Goal: Task Accomplishment & Management: Complete application form

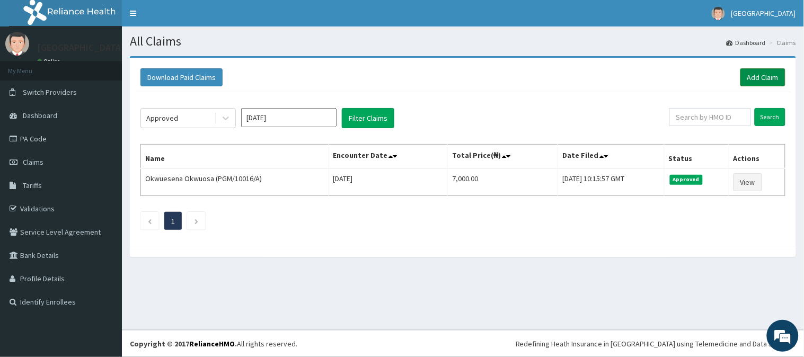
click at [770, 75] on link "Add Claim" at bounding box center [763, 77] width 45 height 18
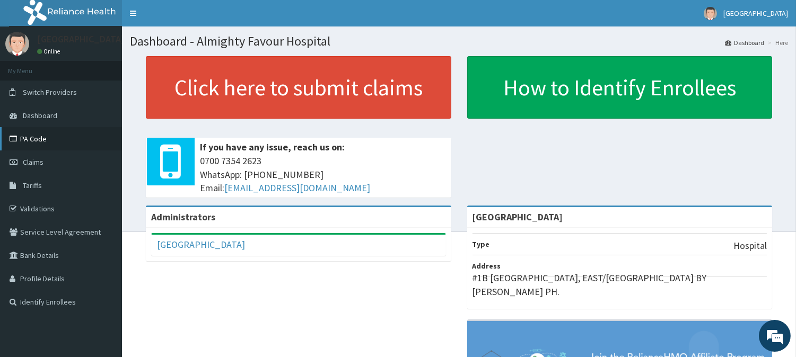
click at [39, 139] on link "PA Code" at bounding box center [61, 138] width 122 height 23
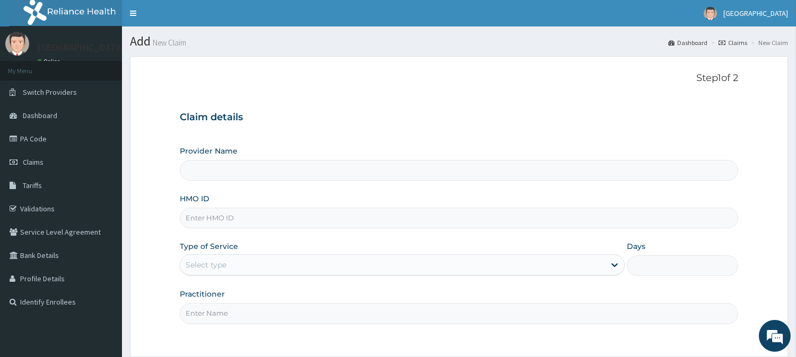
click at [204, 220] on input "HMO ID" at bounding box center [459, 218] width 558 height 21
type input "[GEOGRAPHIC_DATA]"
type input "IOL/10004/C"
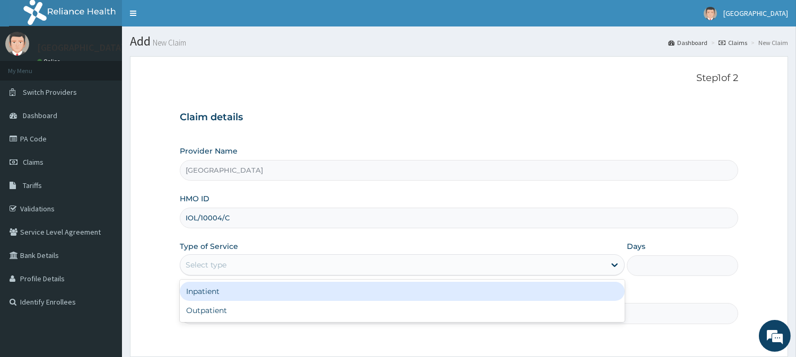
click at [205, 259] on div "Select type" at bounding box center [392, 265] width 425 height 17
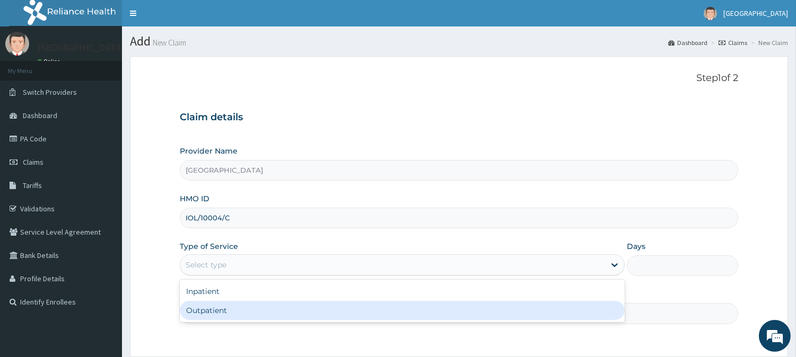
click at [202, 314] on div "Outpatient" at bounding box center [402, 310] width 445 height 19
type input "1"
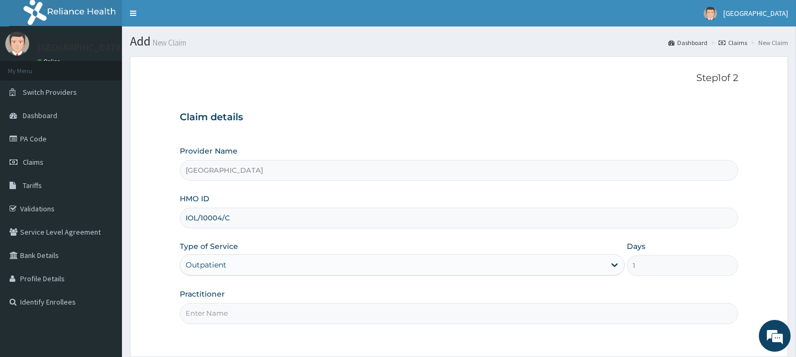
click at [210, 315] on input "Practitioner" at bounding box center [459, 313] width 558 height 21
type input "DR. KILANI"
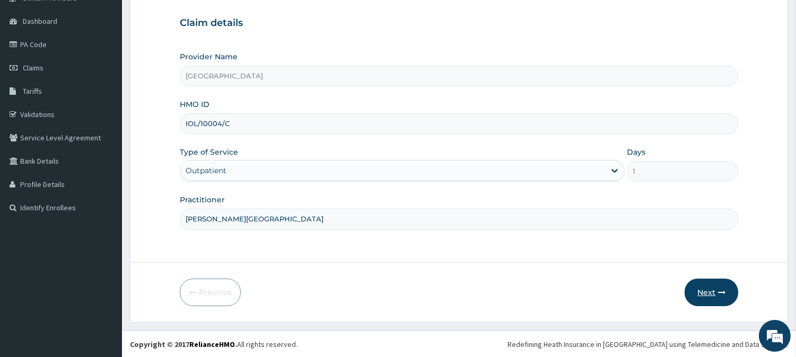
click at [709, 285] on button "Next" at bounding box center [711, 293] width 54 height 28
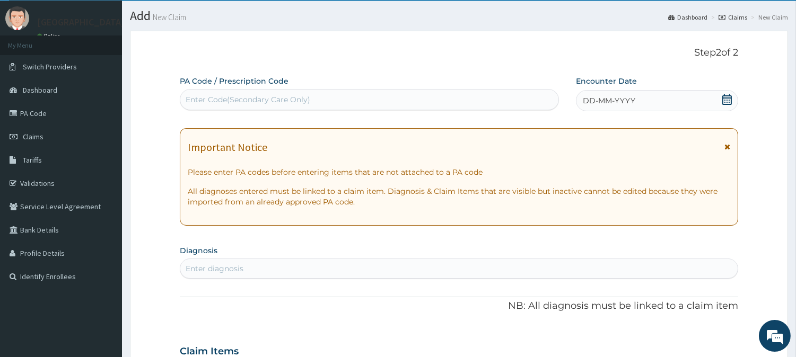
scroll to position [0, 0]
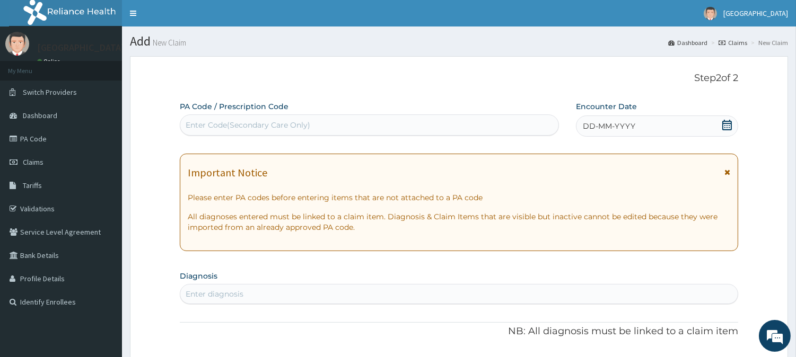
click at [607, 119] on div "DD-MM-YYYY" at bounding box center [657, 126] width 162 height 21
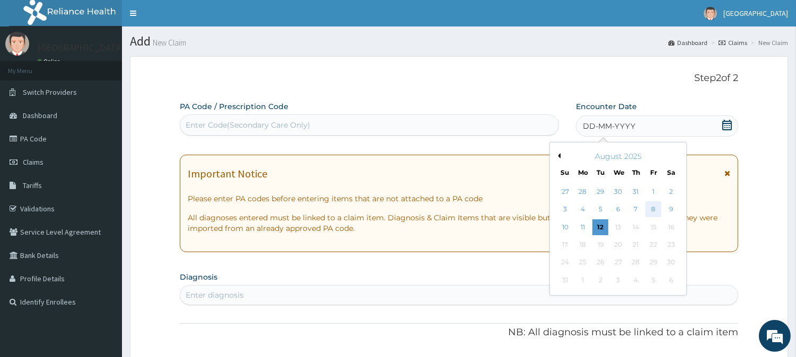
click at [650, 210] on div "8" at bounding box center [653, 210] width 16 height 16
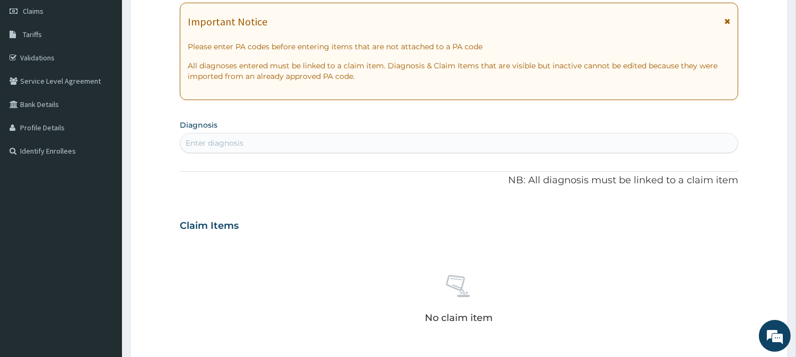
scroll to position [177, 0]
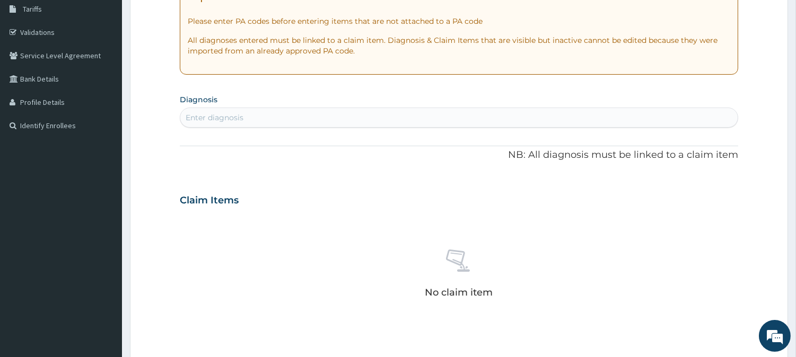
click at [205, 120] on div "Enter diagnosis" at bounding box center [215, 117] width 58 height 11
type input "MALARIA"
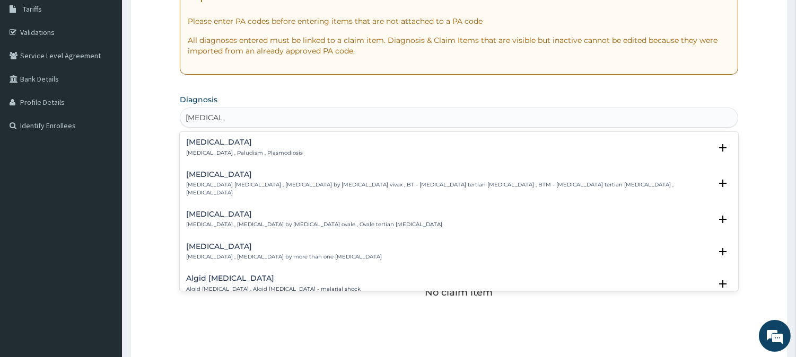
click at [199, 144] on h4 "Malaria" at bounding box center [244, 142] width 117 height 8
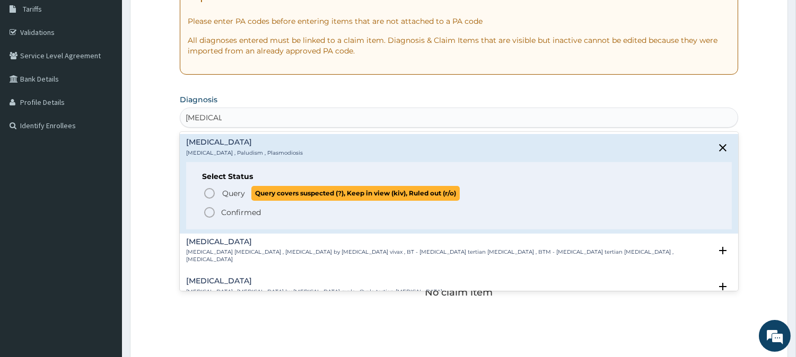
drag, startPoint x: 208, startPoint y: 191, endPoint x: 276, endPoint y: 149, distance: 79.7
click at [209, 191] on icon "status option query" at bounding box center [209, 193] width 13 height 13
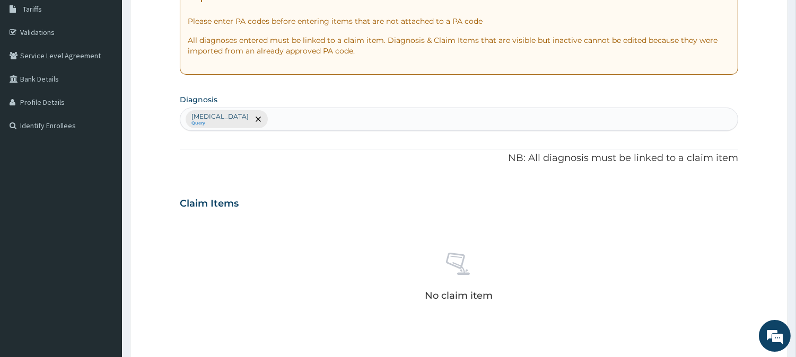
click at [273, 119] on div "Malaria Query" at bounding box center [458, 119] width 557 height 22
type input "SEP"
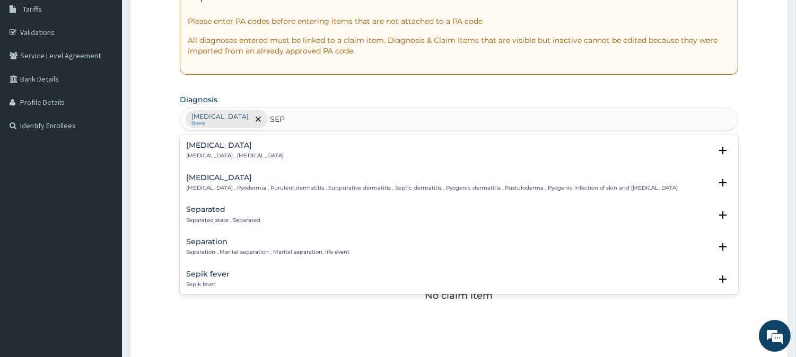
click at [190, 142] on h4 "Sepsis" at bounding box center [235, 146] width 98 height 8
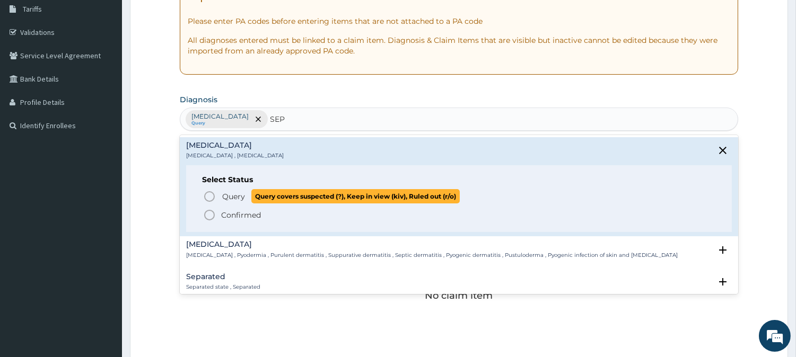
click at [209, 197] on icon "status option query" at bounding box center [209, 196] width 13 height 13
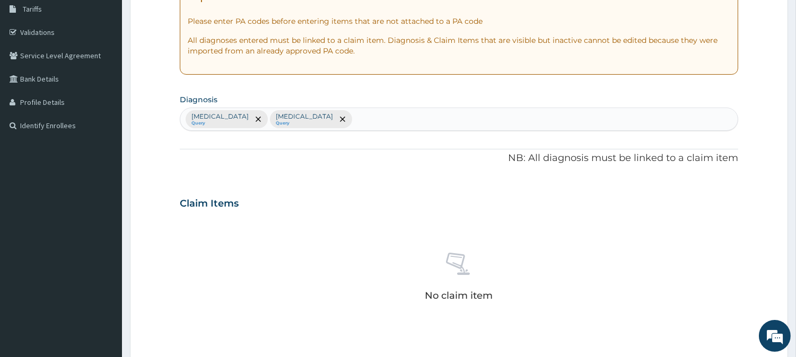
click at [319, 123] on div "Malaria Query Sepsis Query" at bounding box center [458, 119] width 557 height 22
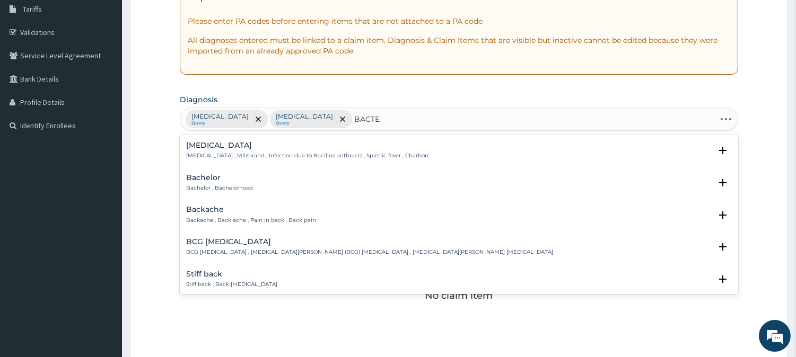
type input "BACTER"
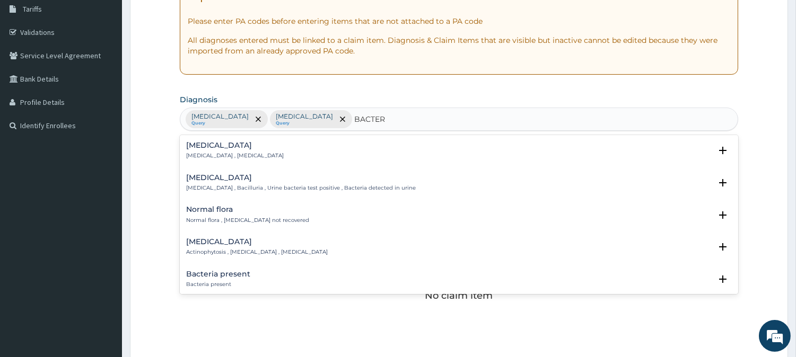
click at [193, 146] on h4 "Bacteremia" at bounding box center [235, 146] width 98 height 8
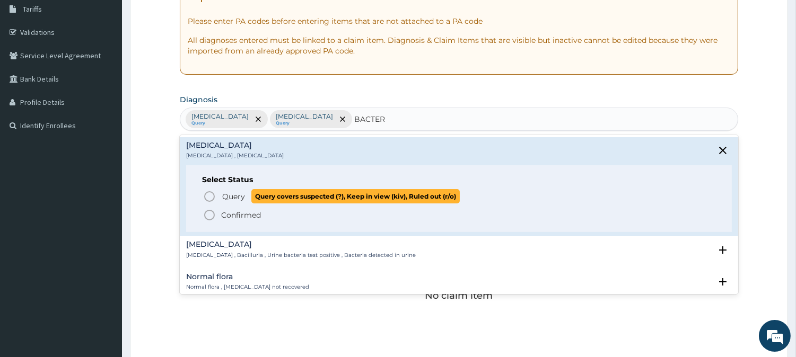
click at [207, 193] on icon "status option query" at bounding box center [209, 196] width 13 height 13
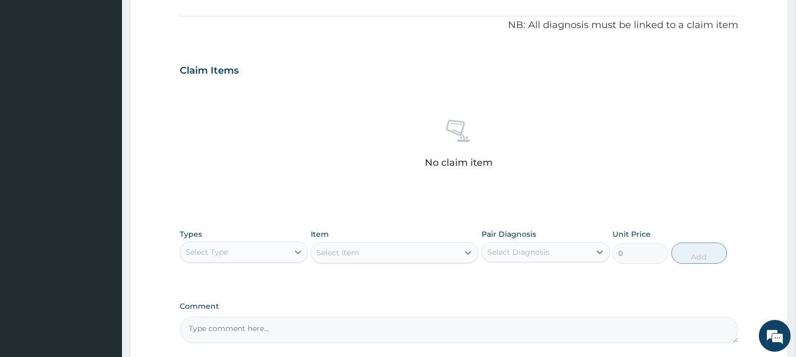
scroll to position [407, 0]
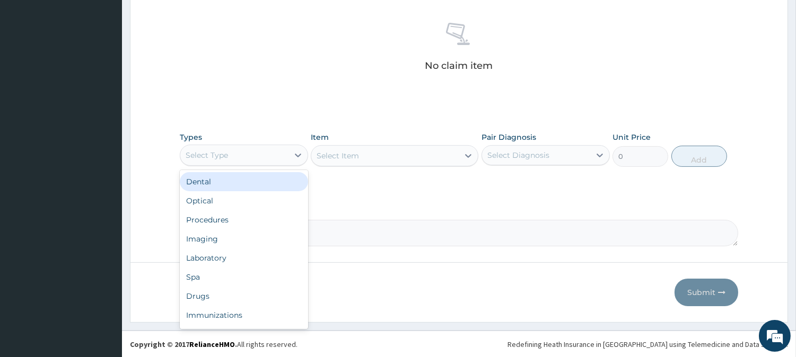
click at [246, 159] on div "Select Type" at bounding box center [234, 155] width 108 height 17
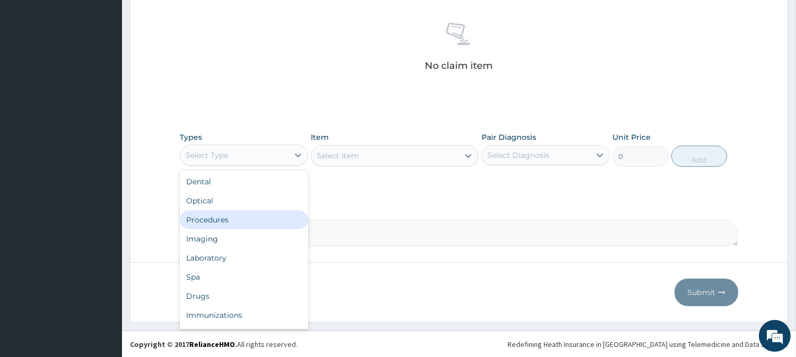
click at [252, 220] on div "Procedures" at bounding box center [244, 219] width 128 height 19
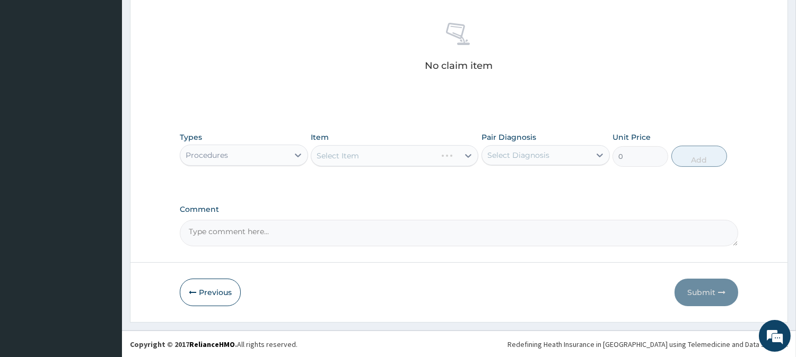
click at [357, 152] on div "Select Item" at bounding box center [395, 155] width 168 height 21
click at [390, 155] on div "Select Item" at bounding box center [395, 155] width 168 height 21
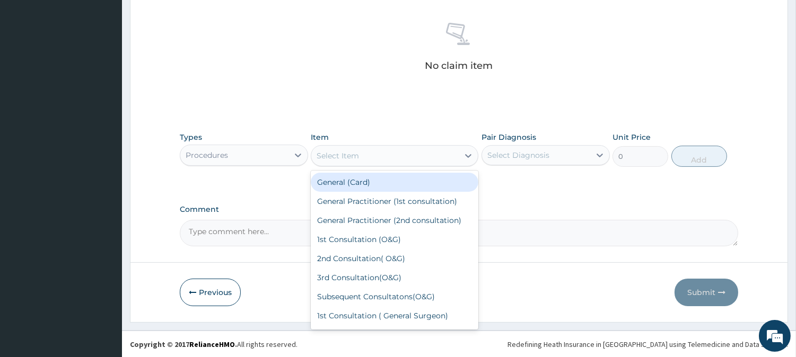
click at [404, 161] on div "Select Item" at bounding box center [384, 155] width 147 height 17
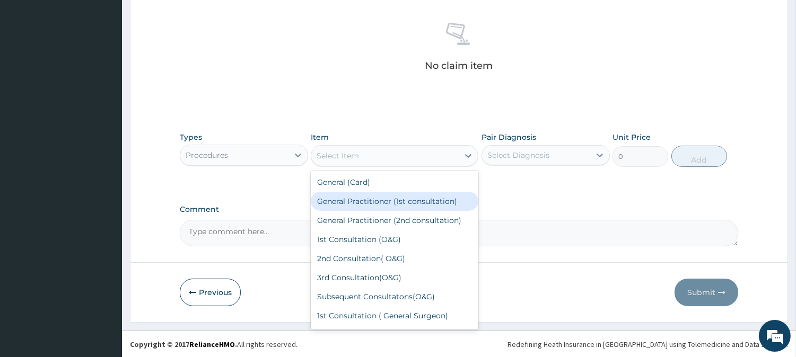
click at [401, 200] on div "General Practitioner (1st consultation)" at bounding box center [395, 201] width 168 height 19
type input "2000"
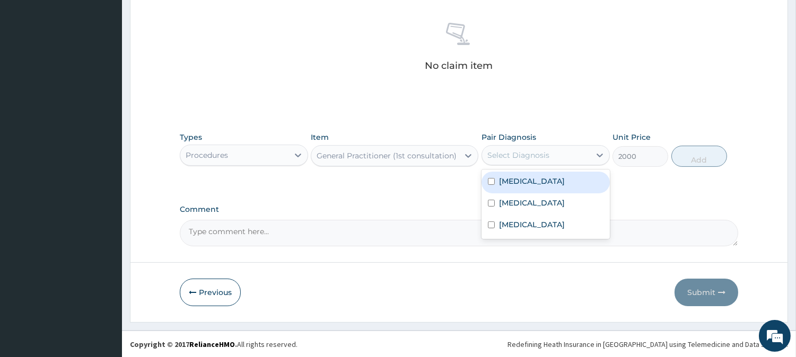
click at [541, 157] on div "Select Diagnosis" at bounding box center [518, 155] width 62 height 11
click at [491, 178] on input "checkbox" at bounding box center [491, 181] width 7 height 7
checkbox input "true"
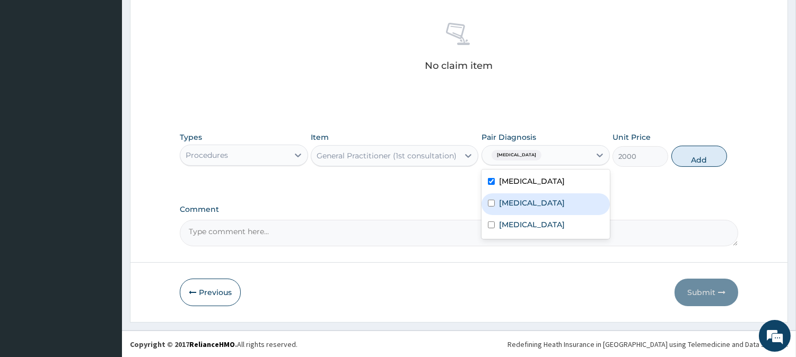
click at [490, 198] on div "Sepsis" at bounding box center [545, 204] width 128 height 22
checkbox input "true"
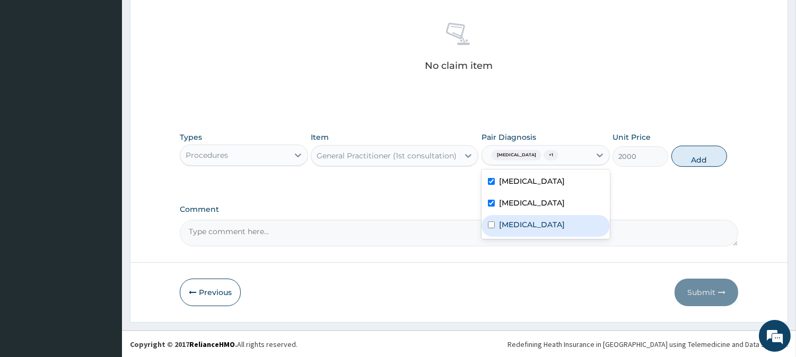
drag, startPoint x: 490, startPoint y: 223, endPoint x: 531, endPoint y: 207, distance: 43.6
click at [490, 223] on input "checkbox" at bounding box center [491, 225] width 7 height 7
checkbox input "true"
drag, startPoint x: 701, startPoint y: 158, endPoint x: 676, endPoint y: 156, distance: 24.5
click at [701, 157] on button "Add" at bounding box center [699, 156] width 56 height 21
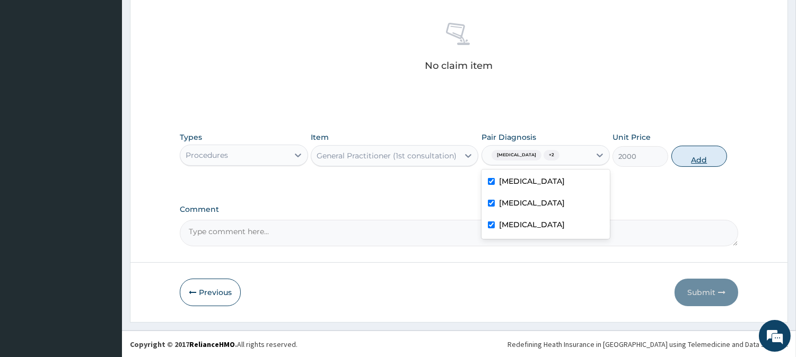
type input "0"
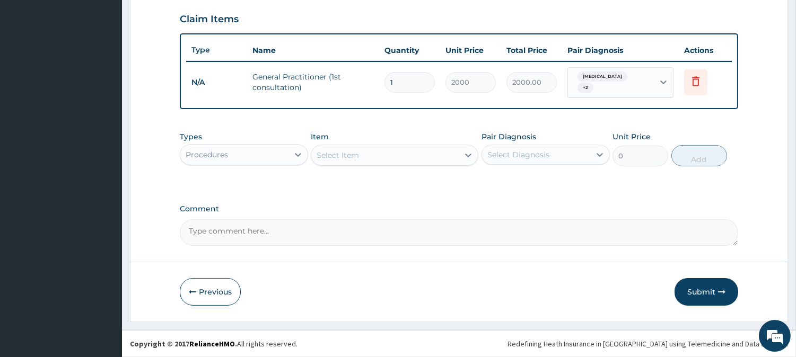
scroll to position [356, 0]
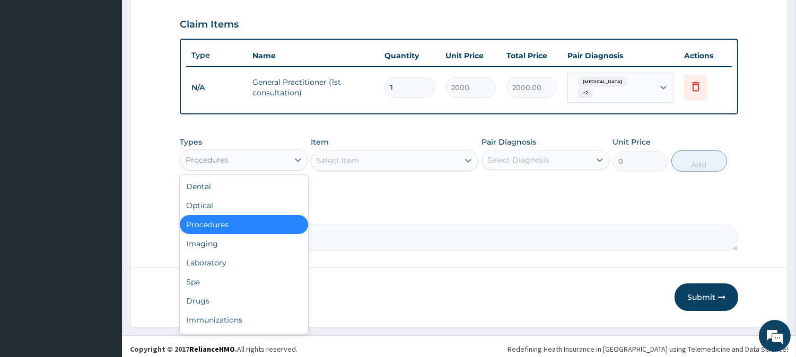
click at [253, 154] on div "Procedures" at bounding box center [234, 160] width 108 height 17
click at [215, 294] on div "Drugs" at bounding box center [244, 301] width 128 height 19
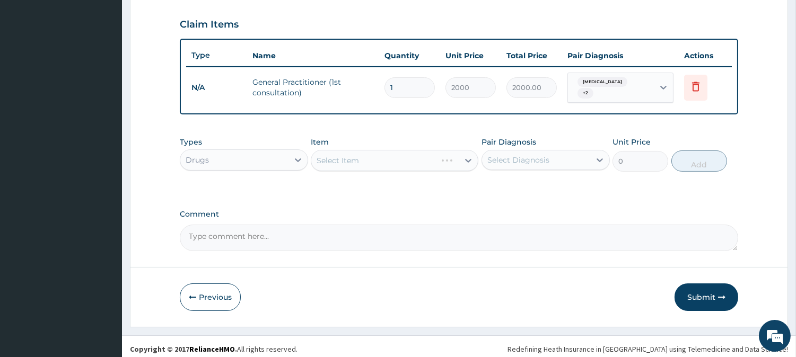
click at [363, 150] on div "Select Item" at bounding box center [395, 160] width 168 height 21
click at [366, 155] on div "Select Item" at bounding box center [395, 160] width 168 height 21
click at [363, 155] on div "Select Item" at bounding box center [384, 160] width 147 height 17
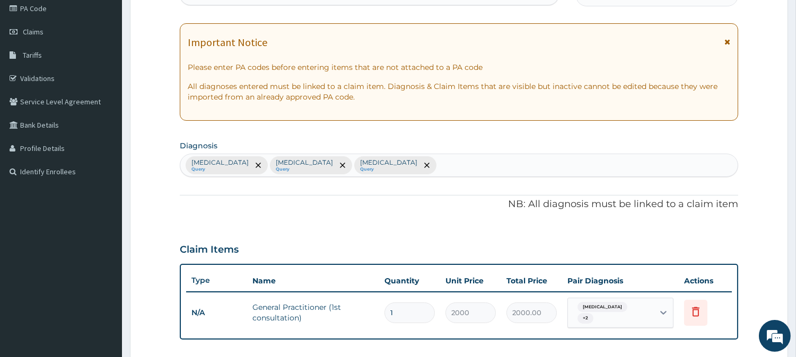
scroll to position [120, 0]
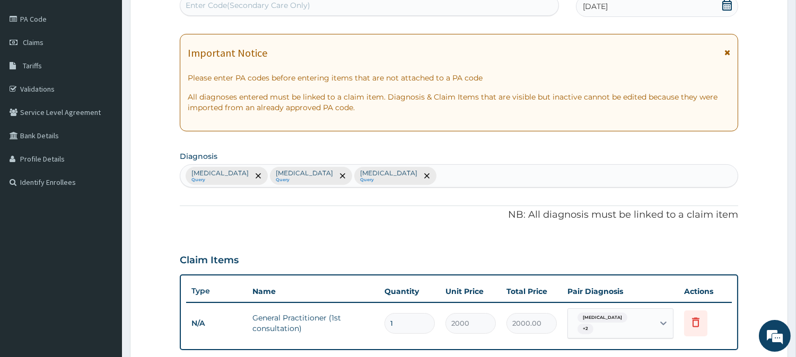
click at [385, 175] on div "Malaria Query Sepsis Query Bacteremia Query" at bounding box center [458, 176] width 557 height 22
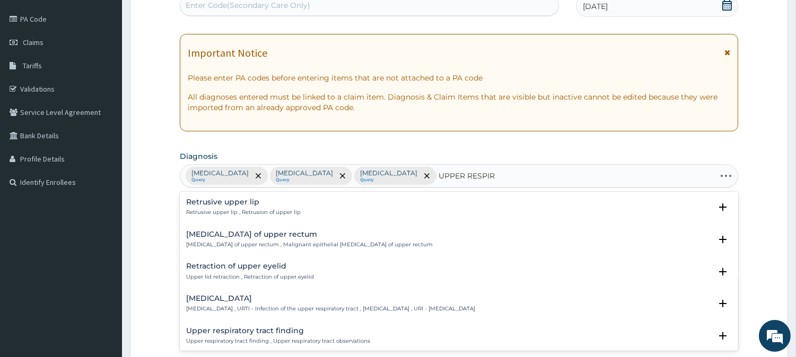
type input "UPPER RESPIRA"
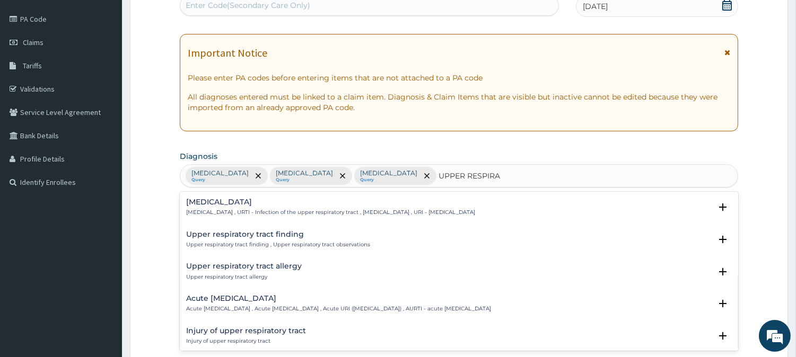
click at [231, 301] on h4 "Acute upper respiratory infection" at bounding box center [338, 299] width 305 height 8
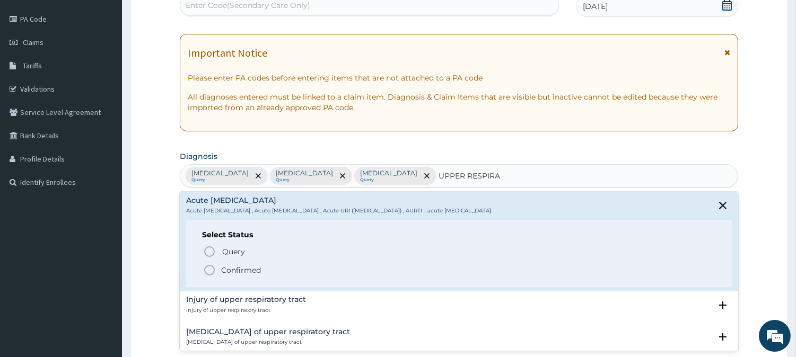
scroll to position [118, 0]
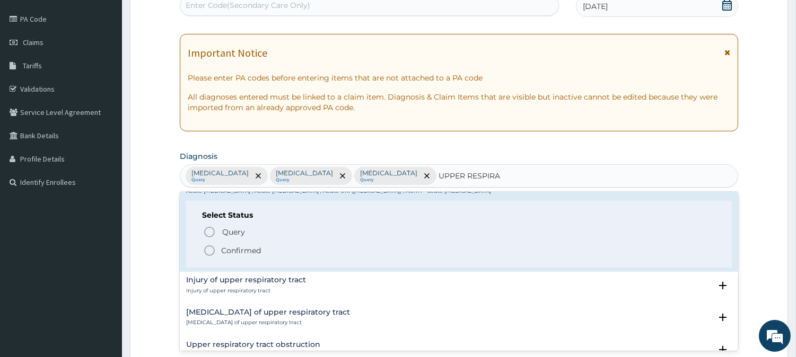
click at [212, 251] on icon "status option filled" at bounding box center [209, 250] width 13 height 13
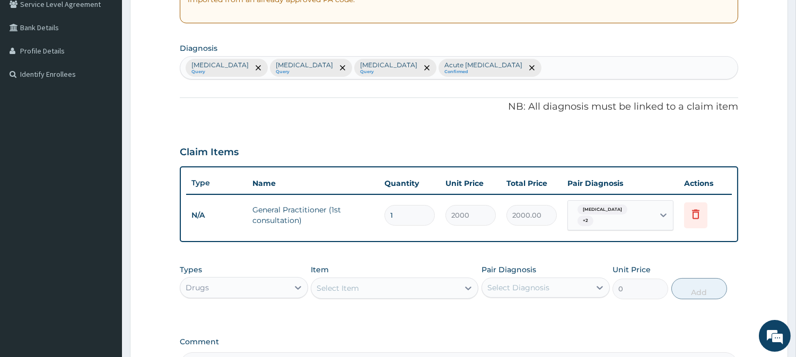
scroll to position [356, 0]
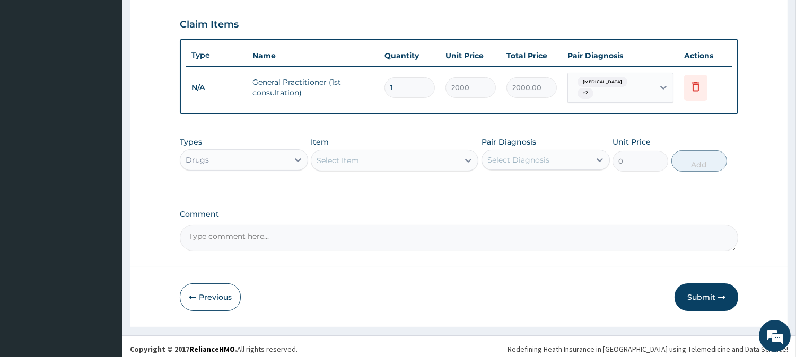
click at [386, 156] on div "Select Item" at bounding box center [384, 160] width 147 height 17
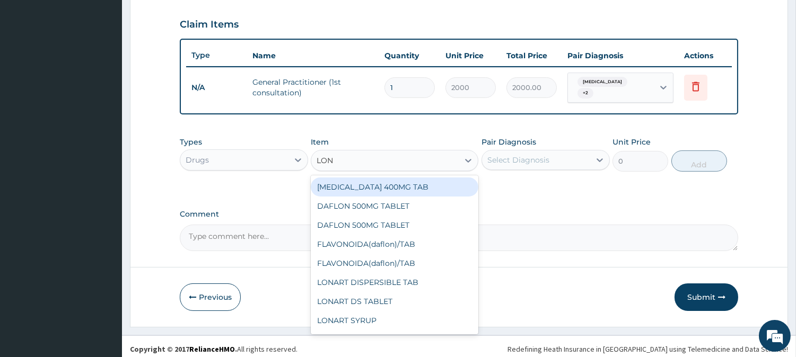
type input "LONA"
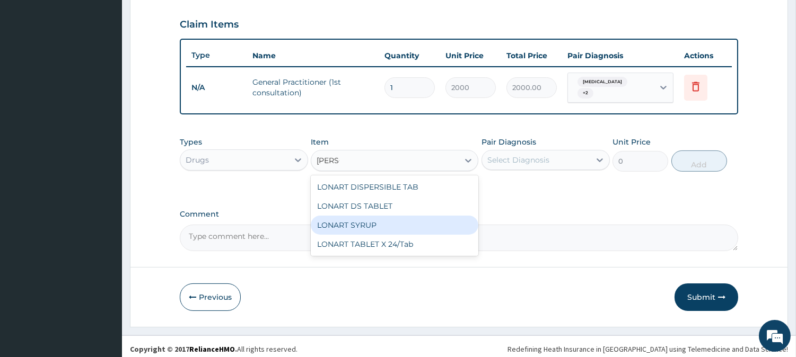
click at [359, 217] on div "LONART SYRUP" at bounding box center [395, 225] width 168 height 19
type input "1700"
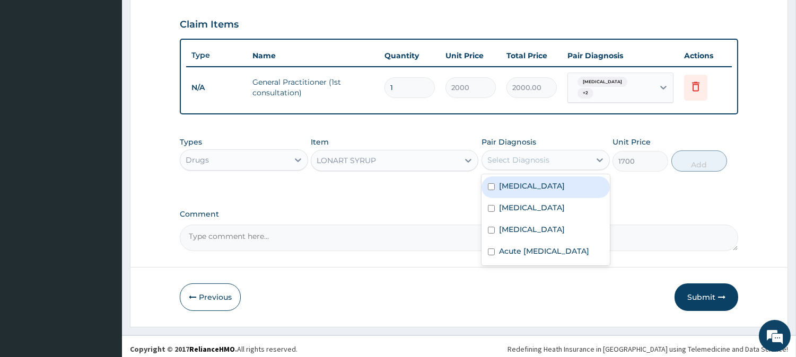
click at [521, 157] on div "Select Diagnosis" at bounding box center [518, 160] width 62 height 11
click at [488, 177] on div "Malaria" at bounding box center [545, 188] width 128 height 22
checkbox input "true"
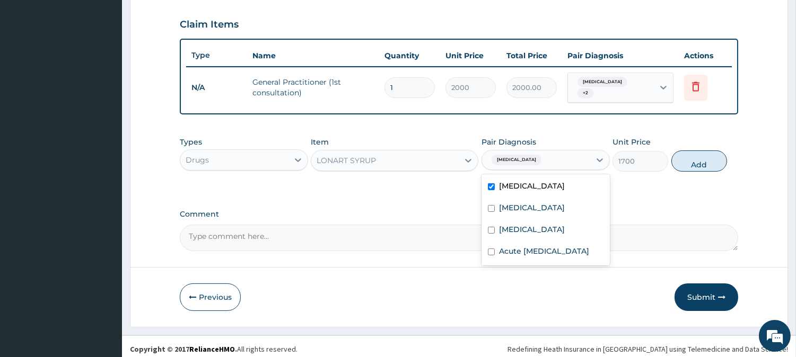
click at [690, 156] on button "Add" at bounding box center [699, 161] width 56 height 21
type input "0"
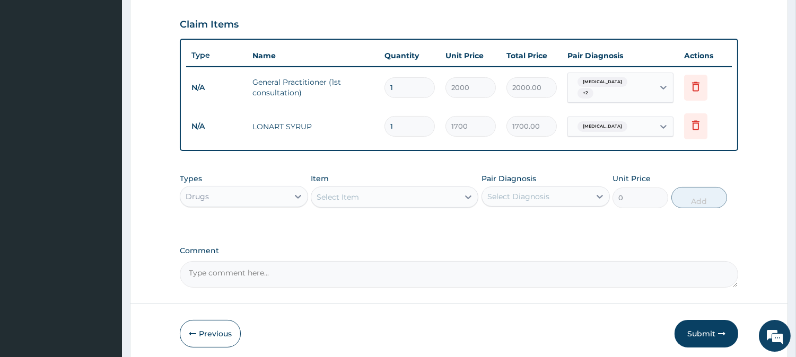
click at [384, 191] on div "Select Item" at bounding box center [384, 197] width 147 height 17
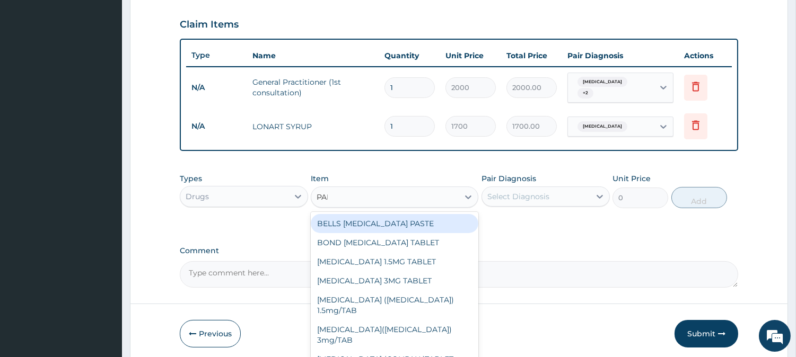
type input "PARA"
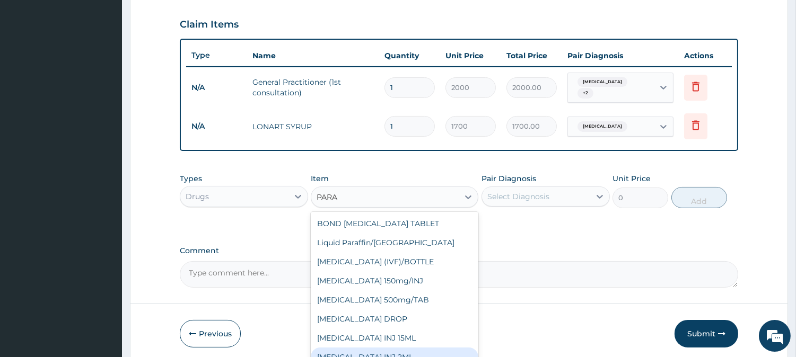
scroll to position [55, 0]
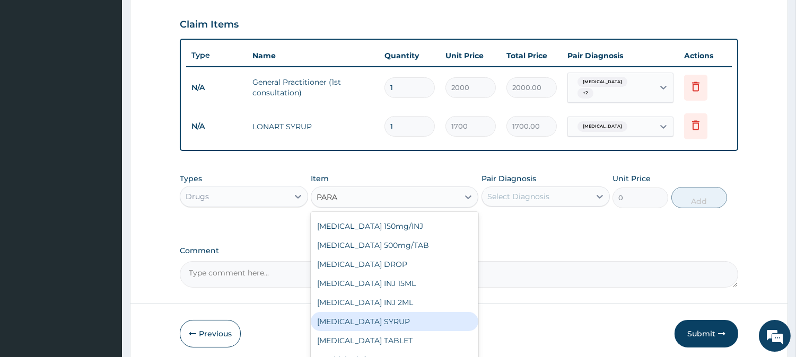
click at [391, 312] on div "PARACETAMOL SYRUP" at bounding box center [395, 321] width 168 height 19
type input "600"
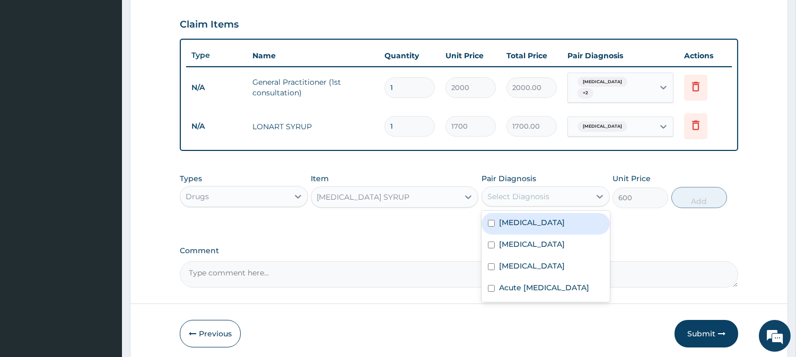
click at [557, 192] on div "Select Diagnosis" at bounding box center [536, 196] width 108 height 17
click at [490, 220] on input "checkbox" at bounding box center [491, 223] width 7 height 7
checkbox input "true"
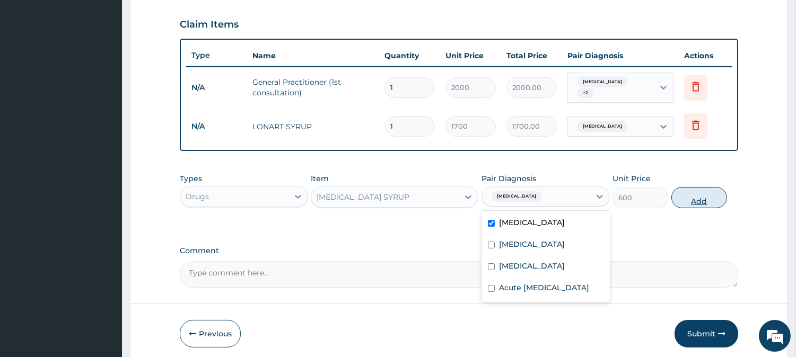
click at [712, 193] on button "Add" at bounding box center [699, 197] width 56 height 21
type input "0"
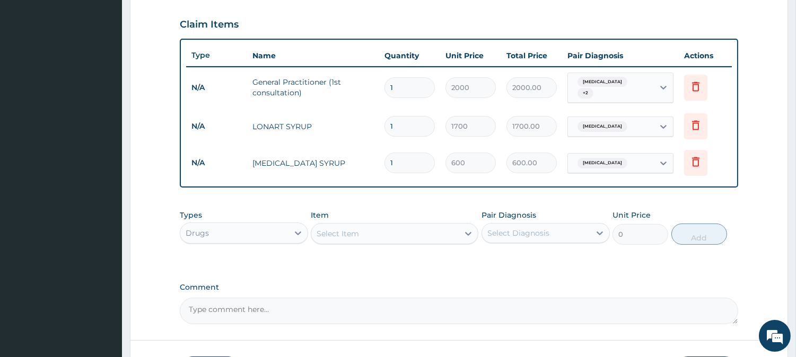
click at [350, 228] on div "Select Item" at bounding box center [337, 233] width 42 height 11
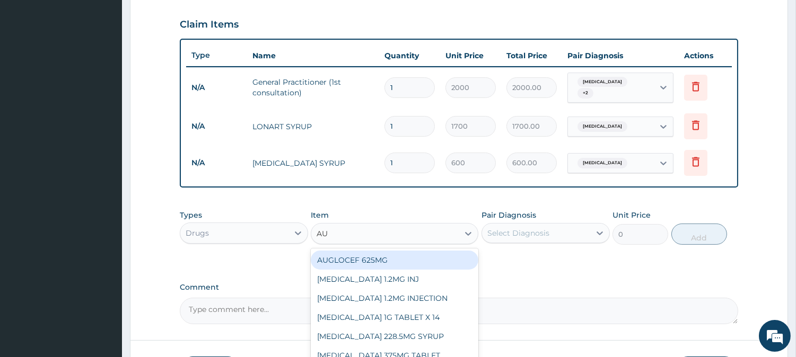
type input "AUG"
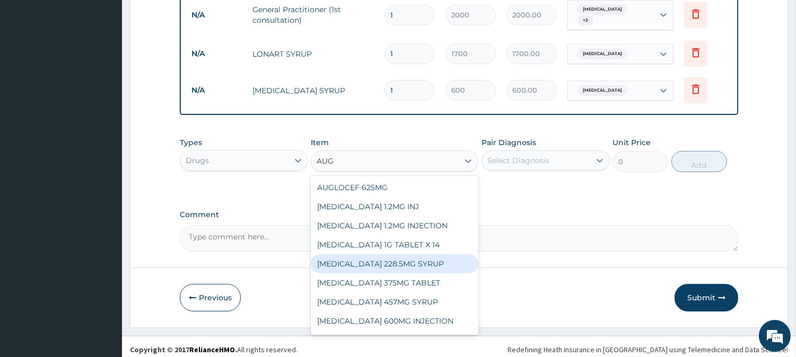
scroll to position [429, 0]
click at [398, 253] on div "AUGMENTIN 228.5MG SYRUP" at bounding box center [395, 262] width 168 height 19
type input "3000"
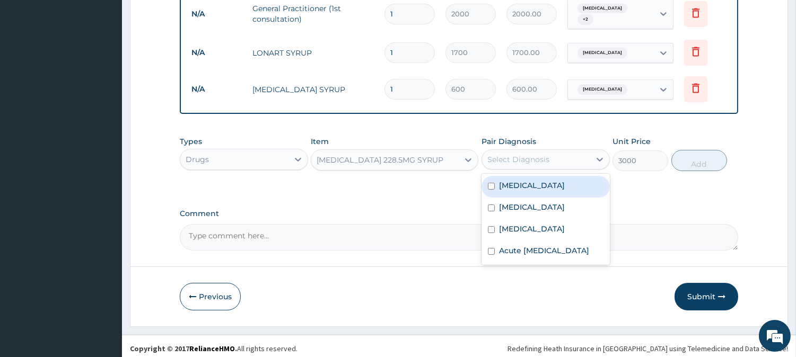
click at [526, 155] on div "Select Diagnosis" at bounding box center [518, 159] width 62 height 11
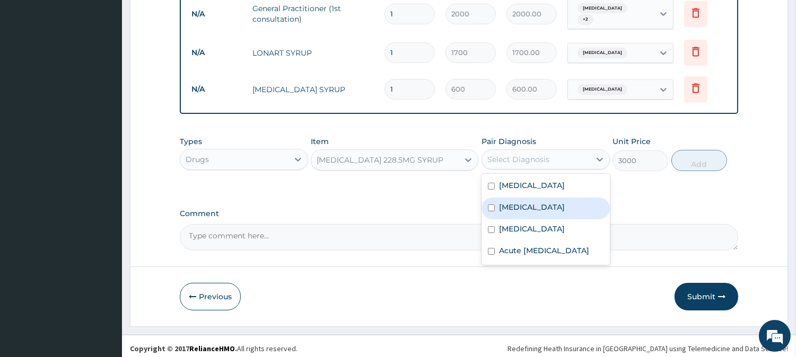
click at [489, 205] on input "checkbox" at bounding box center [491, 208] width 7 height 7
checkbox input "true"
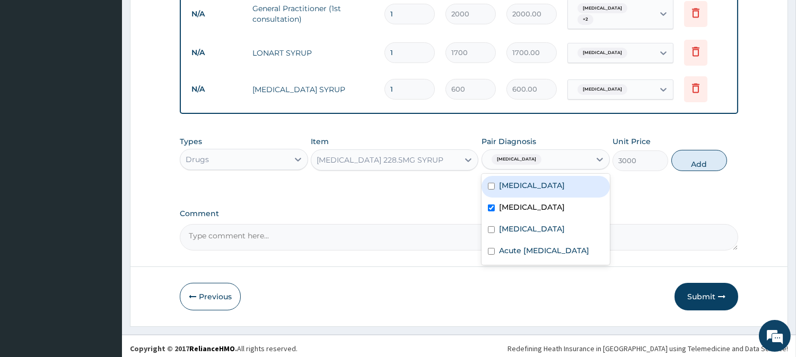
click at [571, 151] on div "Sepsis" at bounding box center [536, 160] width 108 height 18
click at [537, 151] on div "Sepsis" at bounding box center [536, 160] width 108 height 18
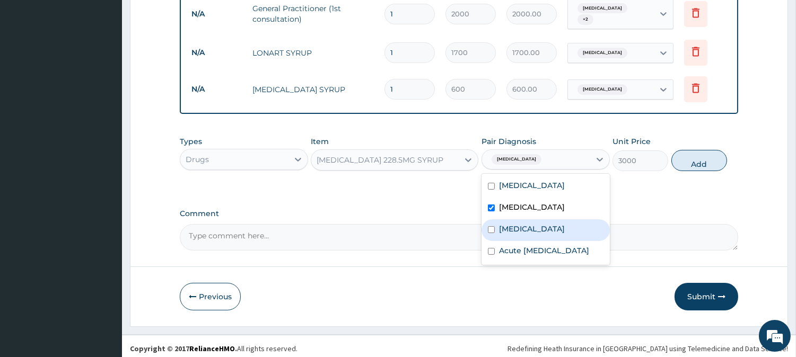
click at [490, 226] on input "checkbox" at bounding box center [491, 229] width 7 height 7
checkbox input "true"
click at [694, 161] on button "Add" at bounding box center [699, 160] width 56 height 21
type input "0"
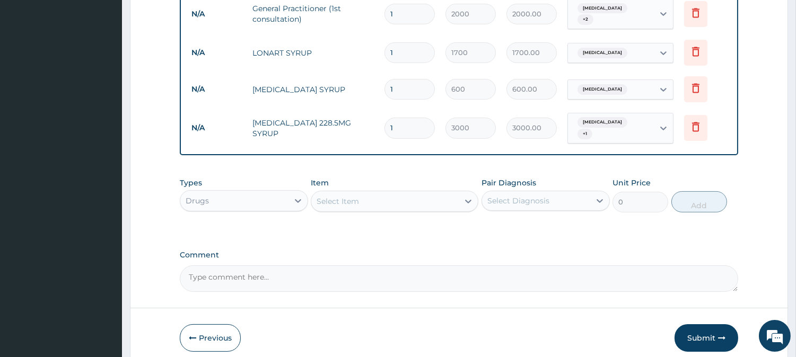
click at [416, 197] on div "Select Item" at bounding box center [384, 201] width 147 height 17
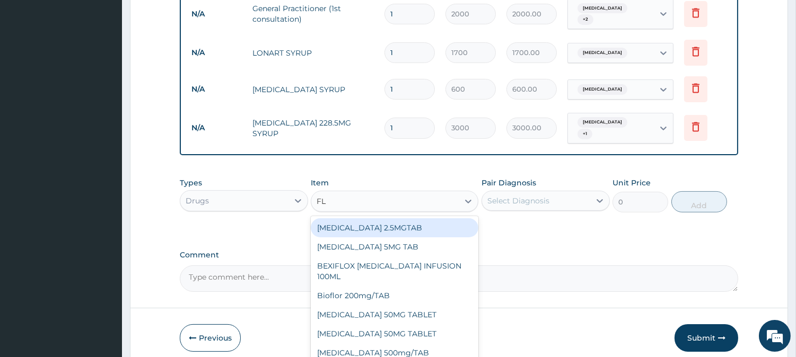
type input "FLA"
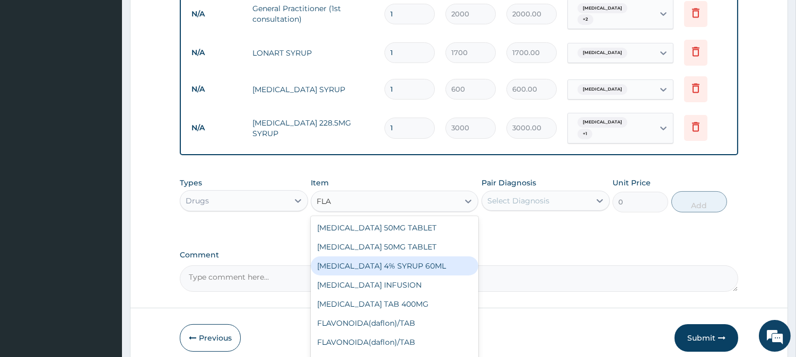
drag, startPoint x: 372, startPoint y: 255, endPoint x: 447, endPoint y: 220, distance: 82.5
click at [377, 257] on div "FLAGYL 4% SYRUP 60ML" at bounding box center [395, 266] width 168 height 19
type input "700"
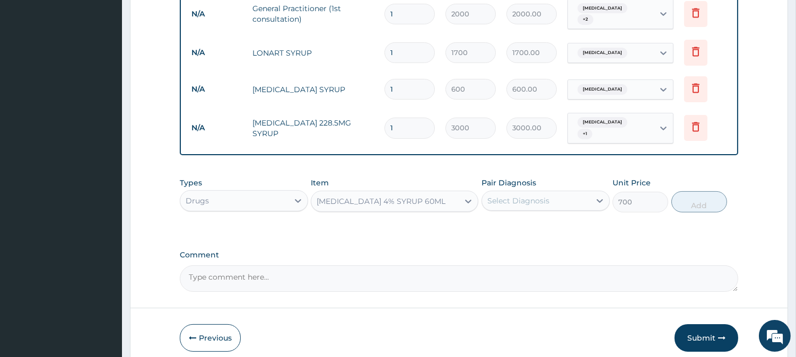
click at [504, 196] on div "Select Diagnosis" at bounding box center [518, 201] width 62 height 11
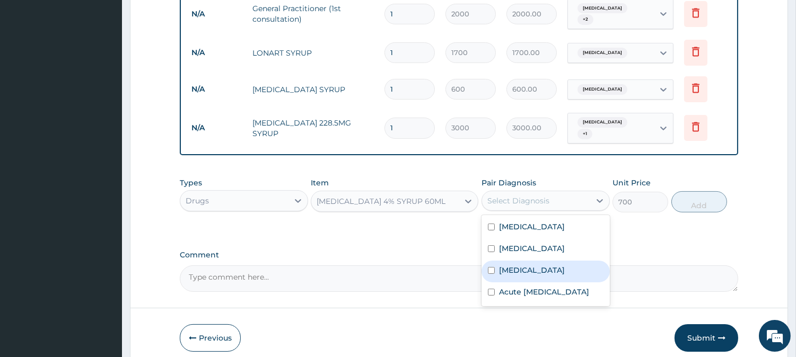
click at [490, 267] on input "checkbox" at bounding box center [491, 270] width 7 height 7
checkbox input "true"
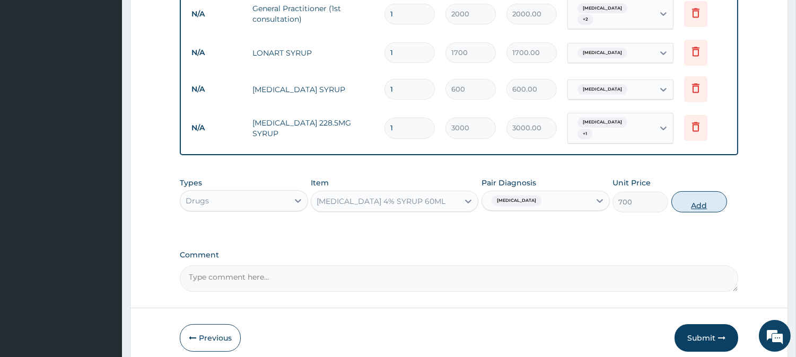
click at [684, 196] on button "Add" at bounding box center [699, 201] width 56 height 21
type input "0"
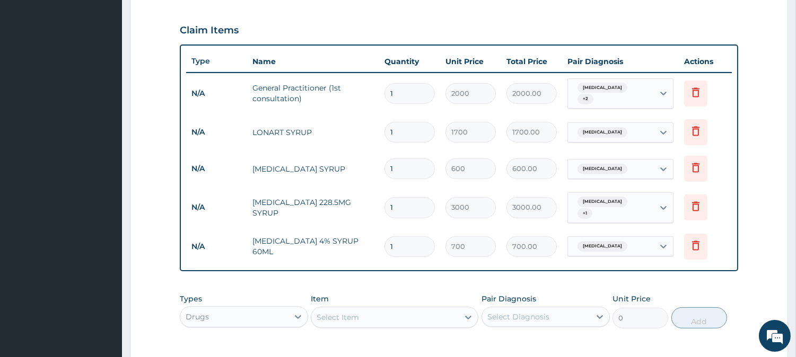
scroll to position [370, 0]
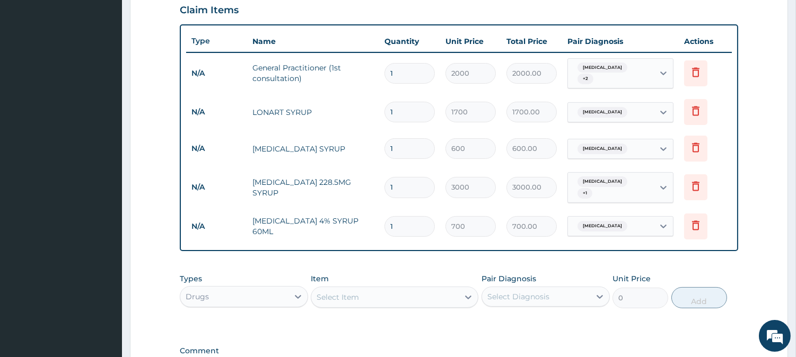
click at [351, 292] on div "Select Item" at bounding box center [337, 297] width 42 height 11
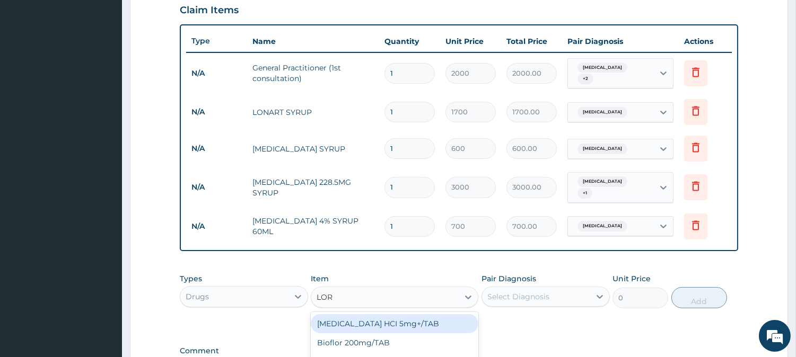
type input "LORA"
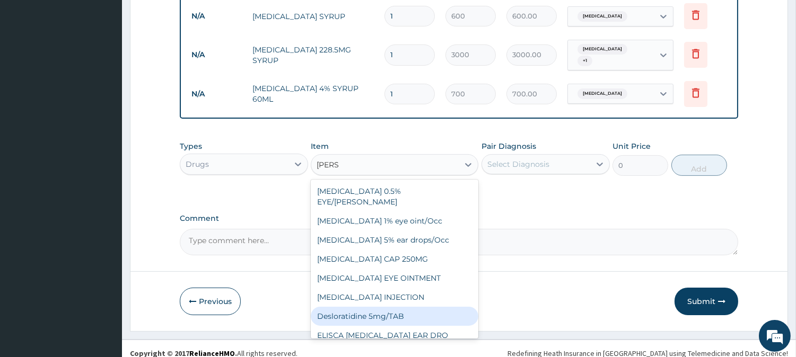
scroll to position [55, 0]
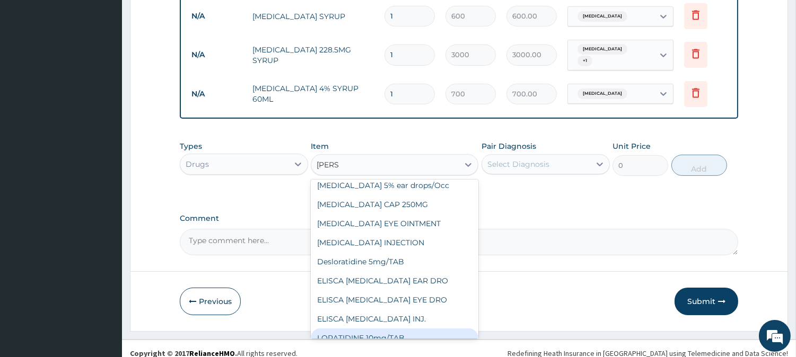
click at [367, 329] on div "LORATIDINE 10mg/TAB" at bounding box center [395, 338] width 168 height 19
type input "100"
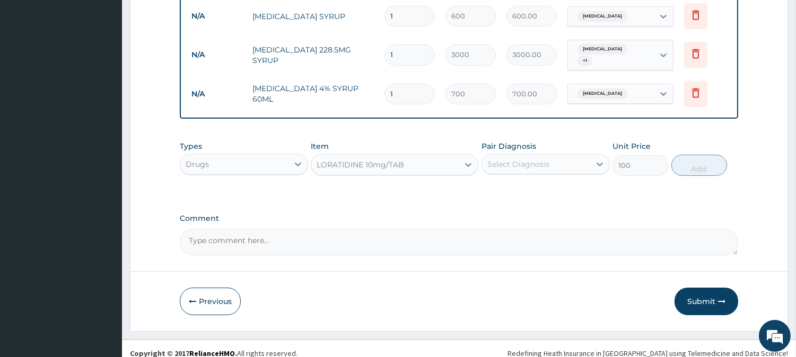
click at [541, 156] on div "Select Diagnosis" at bounding box center [536, 164] width 108 height 17
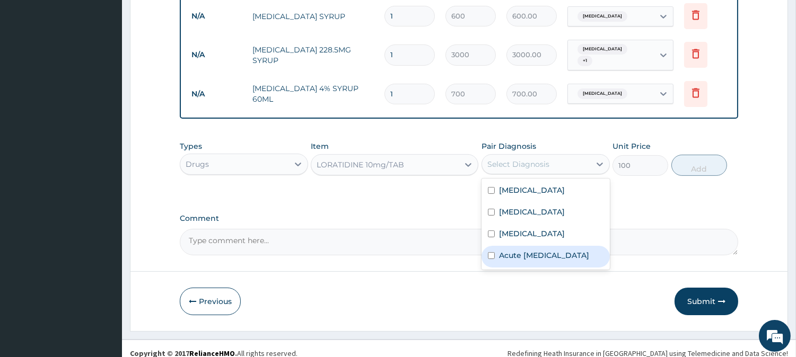
click at [488, 254] on input "checkbox" at bounding box center [491, 255] width 7 height 7
checkbox input "true"
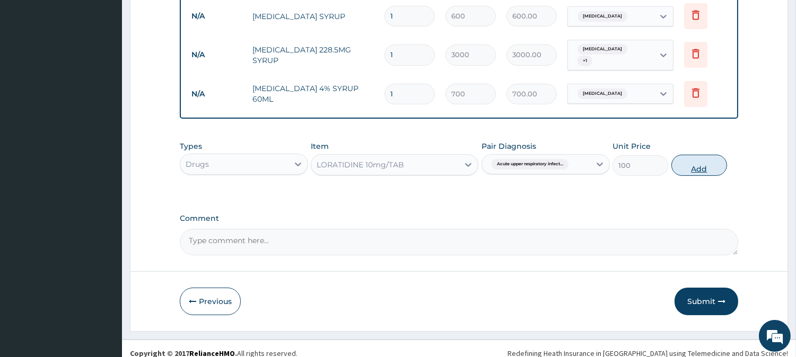
click at [694, 156] on button "Add" at bounding box center [699, 165] width 56 height 21
type input "0"
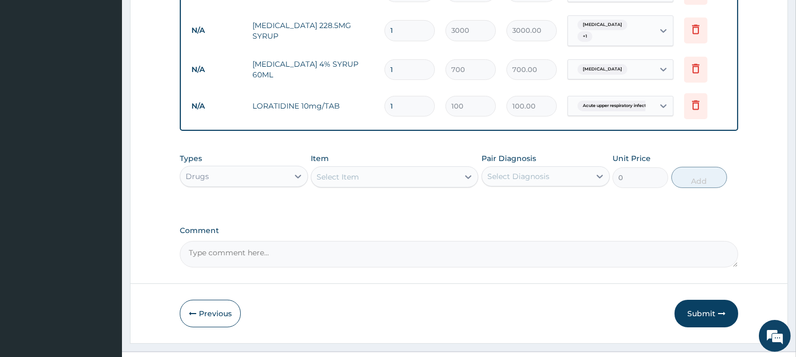
scroll to position [540, 0]
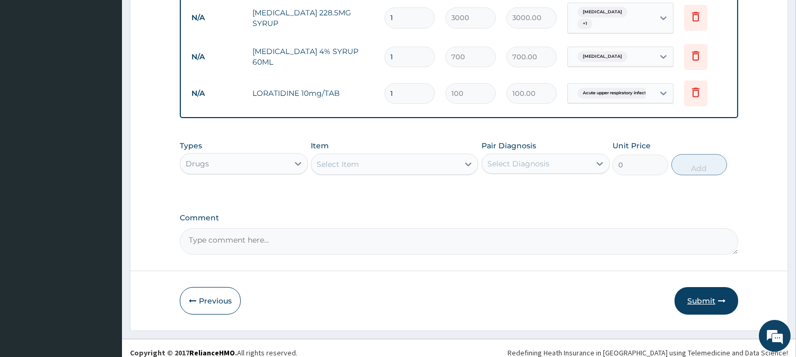
click at [696, 293] on button "Submit" at bounding box center [706, 301] width 64 height 28
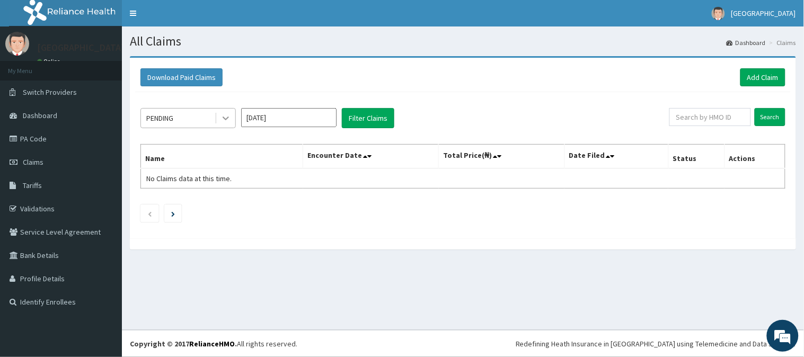
click at [228, 119] on icon at bounding box center [226, 118] width 11 height 11
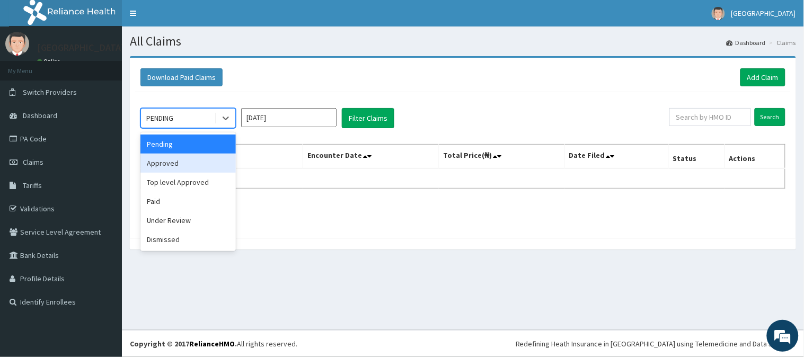
click at [199, 163] on div "Approved" at bounding box center [187, 163] width 95 height 19
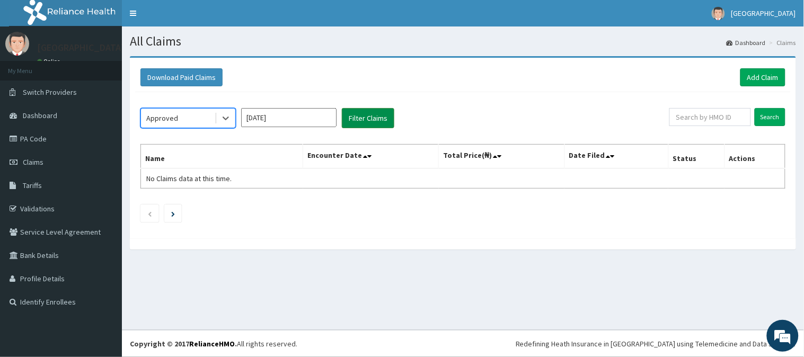
click at [379, 112] on button "Filter Claims" at bounding box center [368, 118] width 52 height 20
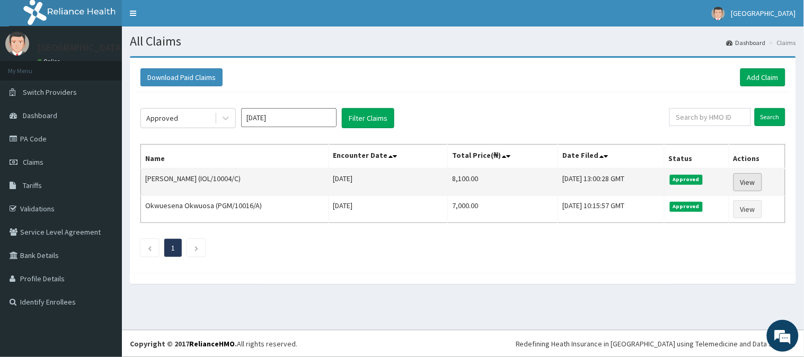
click at [748, 181] on link "View" at bounding box center [748, 182] width 29 height 18
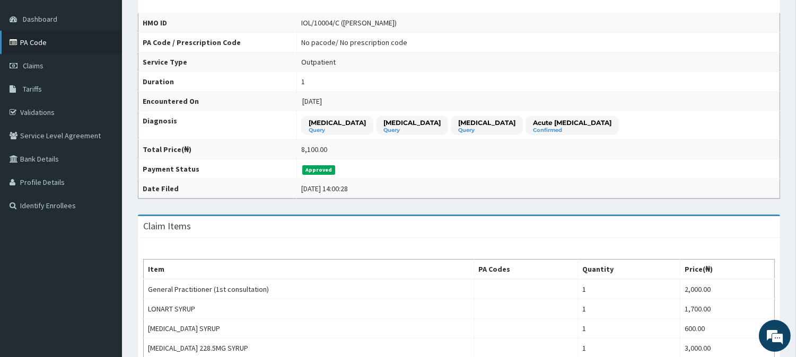
scroll to position [59, 0]
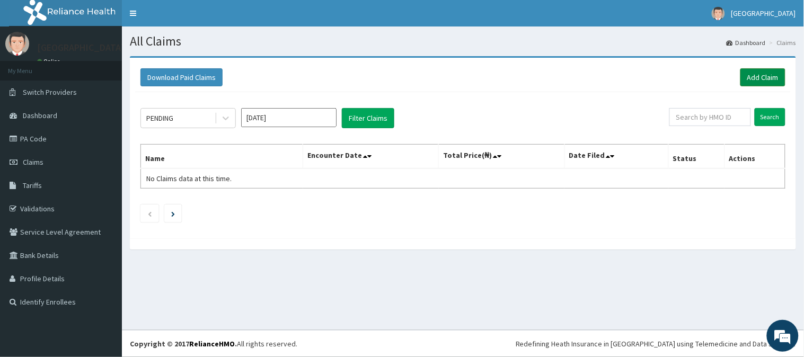
click at [762, 78] on link "Add Claim" at bounding box center [763, 77] width 45 height 18
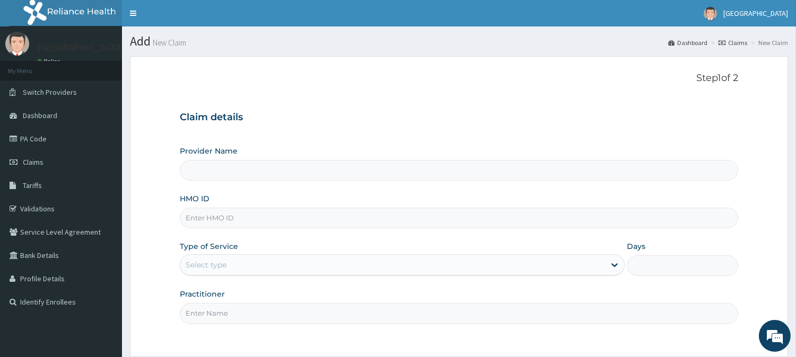
type input "[GEOGRAPHIC_DATA]"
click at [210, 209] on input "HMO ID" at bounding box center [459, 218] width 558 height 21
type input "DNS/10029/D"
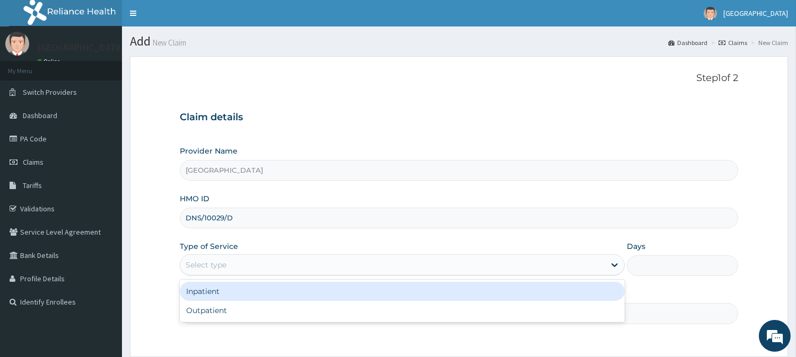
click at [218, 259] on div "Select type" at bounding box center [392, 265] width 425 height 17
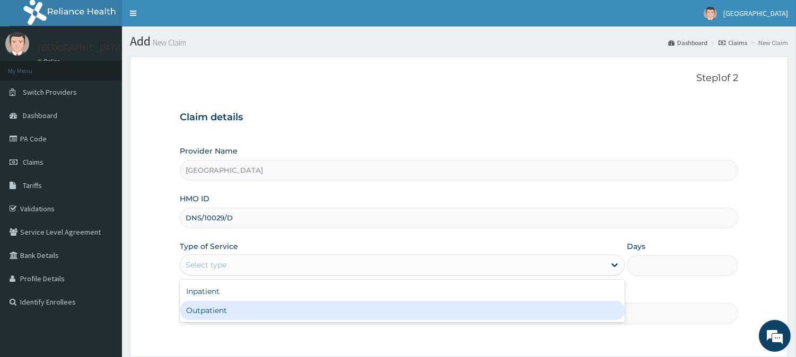
click at [210, 307] on div "Outpatient" at bounding box center [402, 310] width 445 height 19
type input "1"
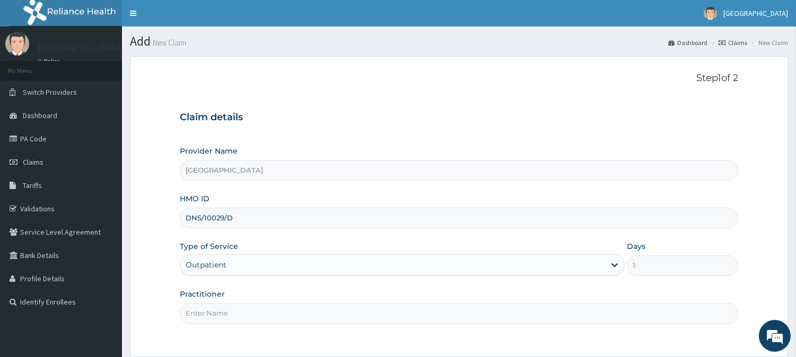
click at [221, 314] on input "Practitioner" at bounding box center [459, 313] width 558 height 21
type input "DR. KILANI"
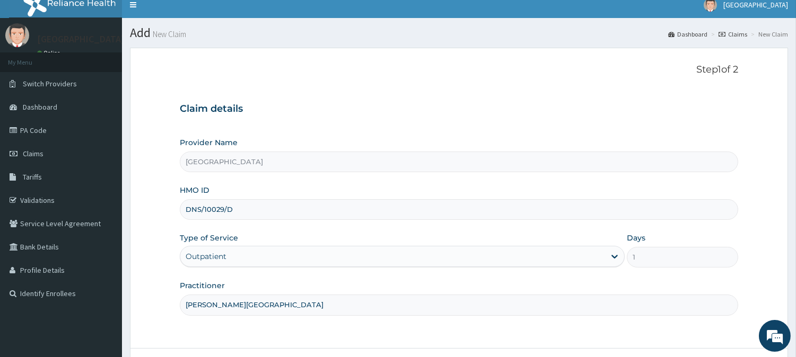
scroll to position [94, 0]
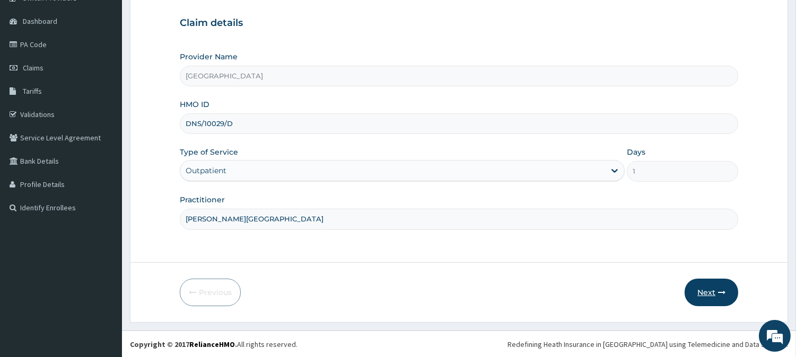
click at [708, 293] on button "Next" at bounding box center [711, 293] width 54 height 28
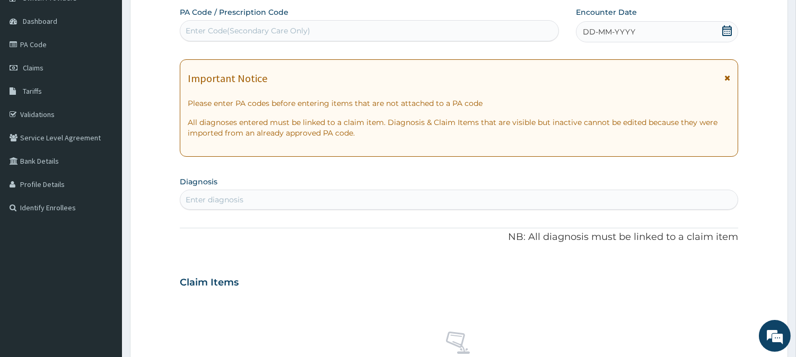
click at [613, 32] on span "DD-MM-YYYY" at bounding box center [609, 32] width 52 height 11
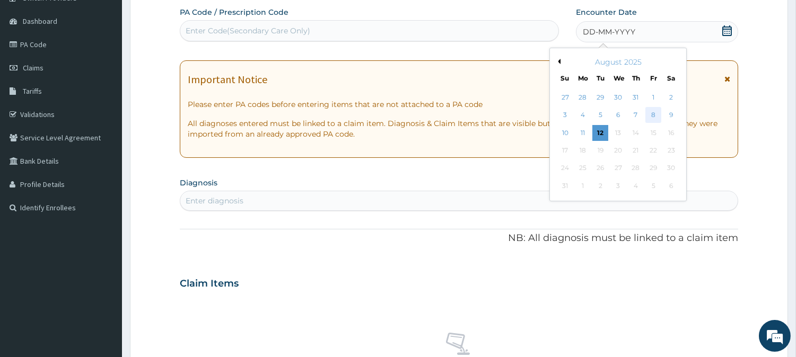
click at [647, 112] on div "8" at bounding box center [653, 116] width 16 height 16
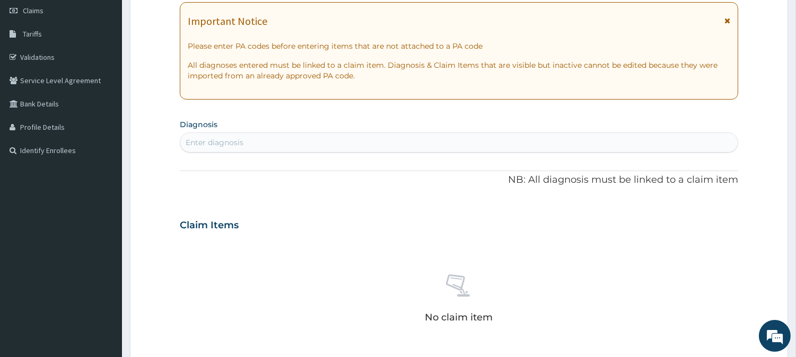
scroll to position [154, 0]
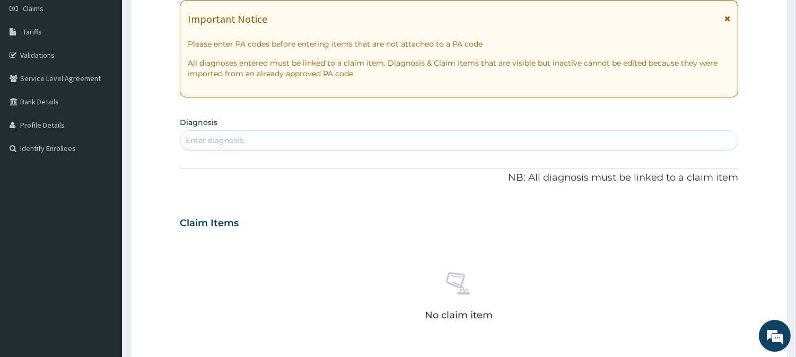
click at [237, 140] on div "Enter diagnosis" at bounding box center [215, 140] width 58 height 11
type input "MALA"
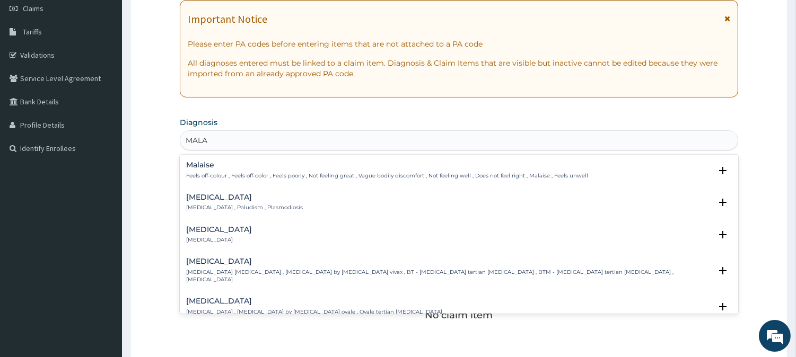
click at [199, 201] on h4 "Malaria" at bounding box center [244, 197] width 117 height 8
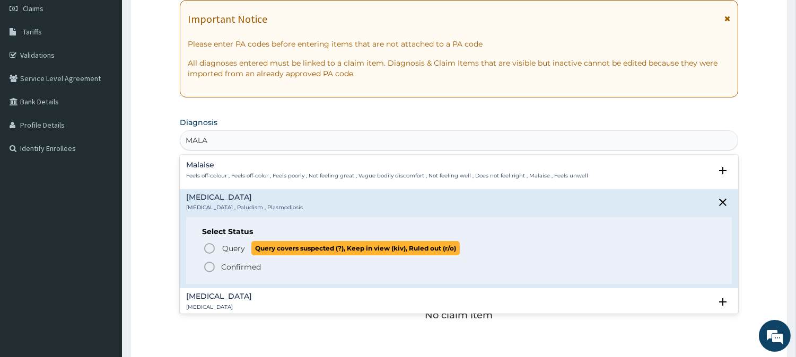
click at [212, 247] on icon "status option query" at bounding box center [209, 248] width 13 height 13
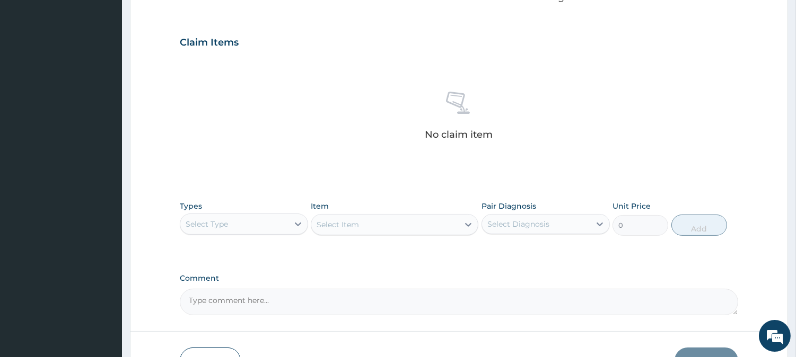
scroll to position [389, 0]
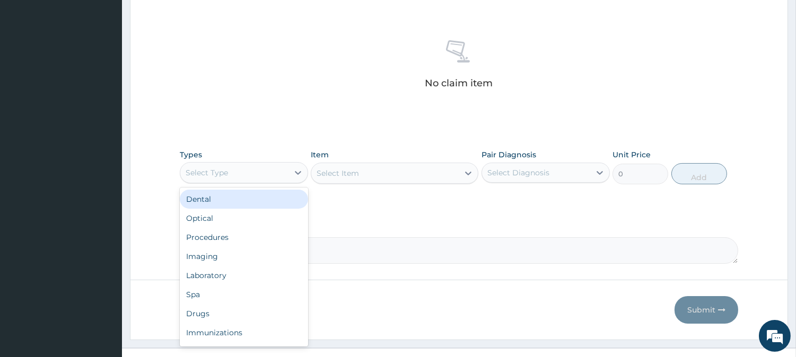
click at [236, 168] on div "Select Type" at bounding box center [234, 172] width 108 height 17
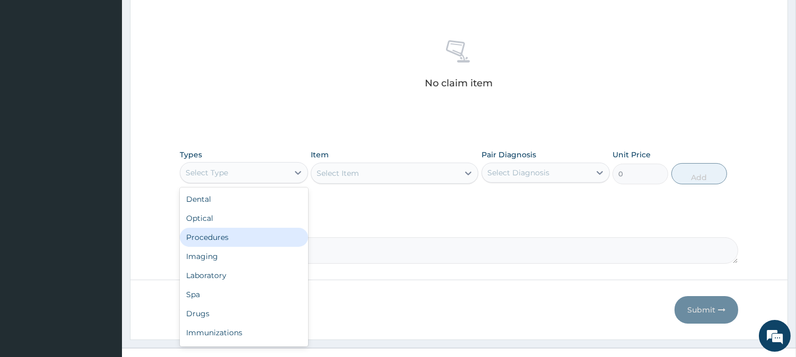
click at [240, 239] on div "Procedures" at bounding box center [244, 237] width 128 height 19
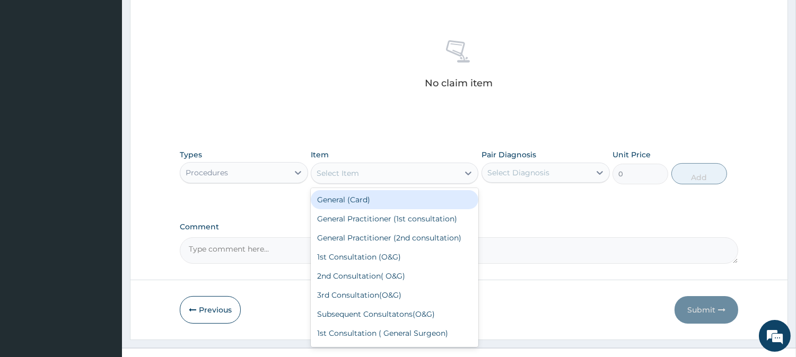
click at [392, 173] on div "Select Item" at bounding box center [384, 173] width 147 height 17
click at [384, 201] on div "General (Card)" at bounding box center [395, 199] width 168 height 19
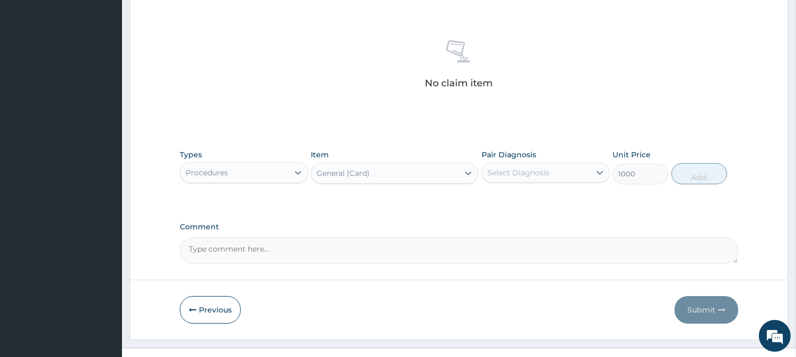
type input "1000"
click at [532, 173] on div "Select Diagnosis" at bounding box center [518, 173] width 62 height 11
click at [488, 198] on input "checkbox" at bounding box center [491, 199] width 7 height 7
checkbox input "true"
click at [692, 178] on button "Add" at bounding box center [699, 173] width 56 height 21
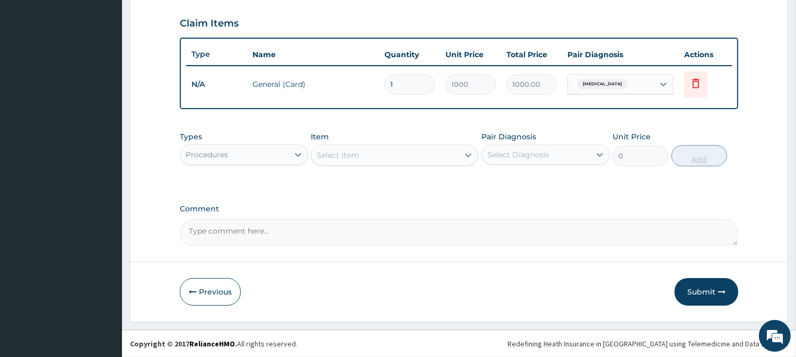
scroll to position [356, 0]
click at [351, 154] on div "Select Item" at bounding box center [337, 156] width 42 height 11
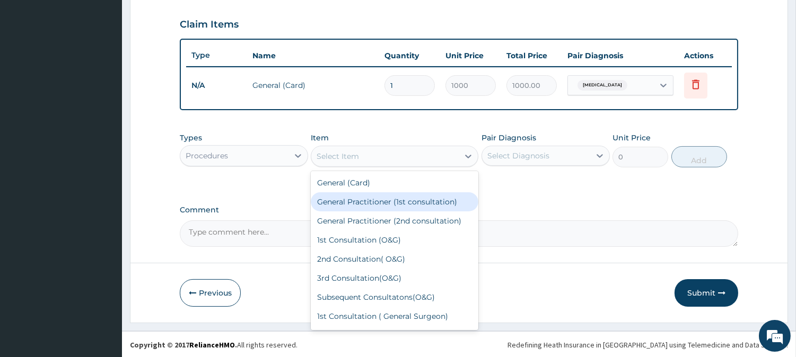
click at [352, 196] on div "General Practitioner (1st consultation)" at bounding box center [395, 201] width 168 height 19
type input "2000"
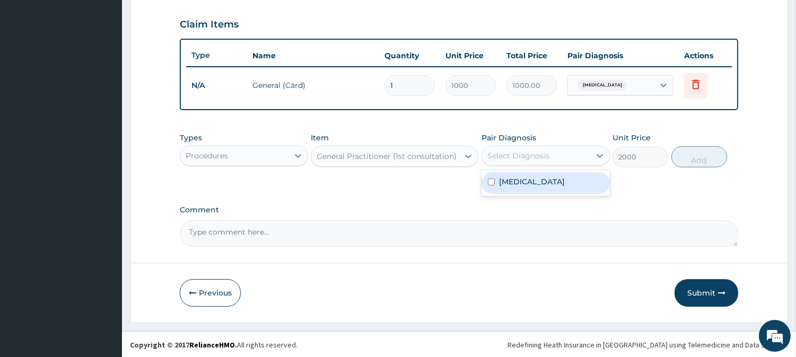
click at [509, 154] on div "Select Diagnosis" at bounding box center [518, 156] width 62 height 11
click at [486, 180] on div "Malaria" at bounding box center [545, 183] width 128 height 22
checkbox input "true"
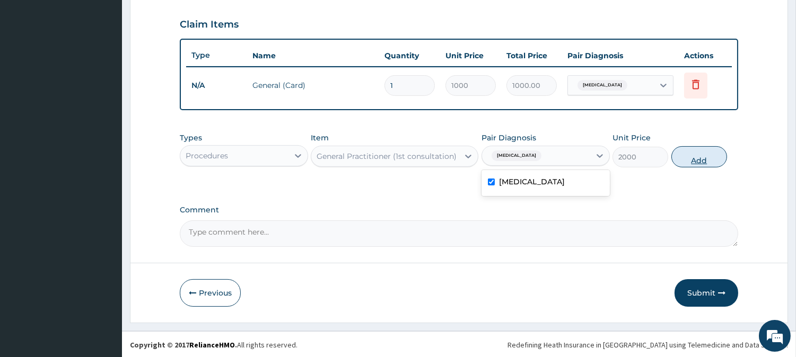
click at [697, 157] on button "Add" at bounding box center [699, 156] width 56 height 21
type input "0"
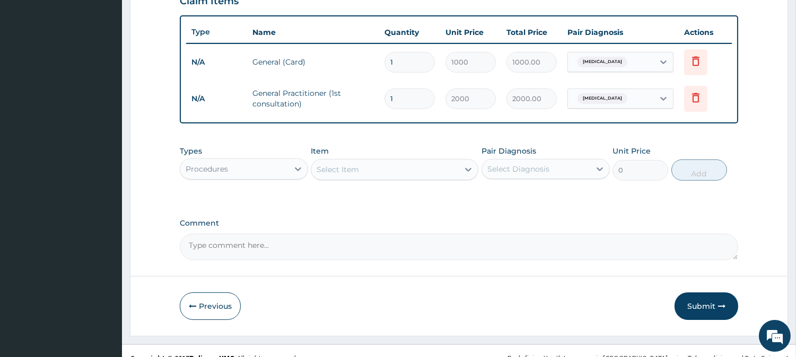
scroll to position [392, 0]
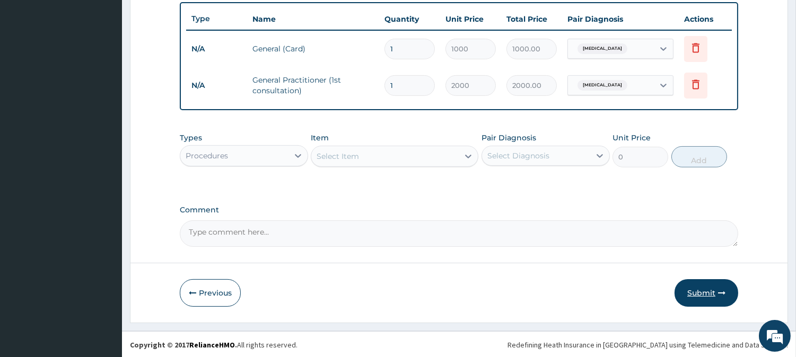
click at [708, 293] on button "Submit" at bounding box center [706, 293] width 64 height 28
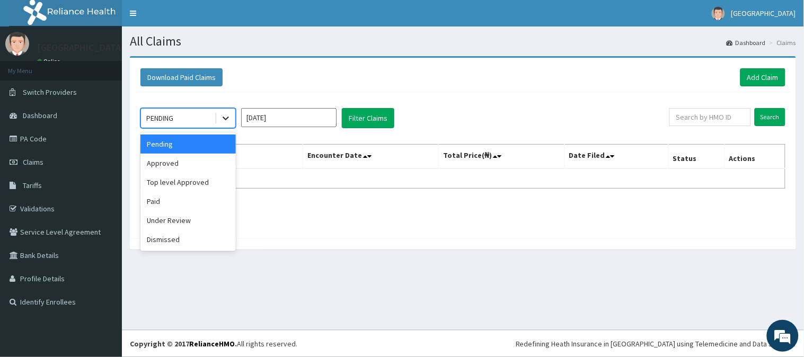
click at [225, 118] on icon at bounding box center [226, 118] width 11 height 11
click at [192, 166] on div "Approved" at bounding box center [187, 163] width 95 height 19
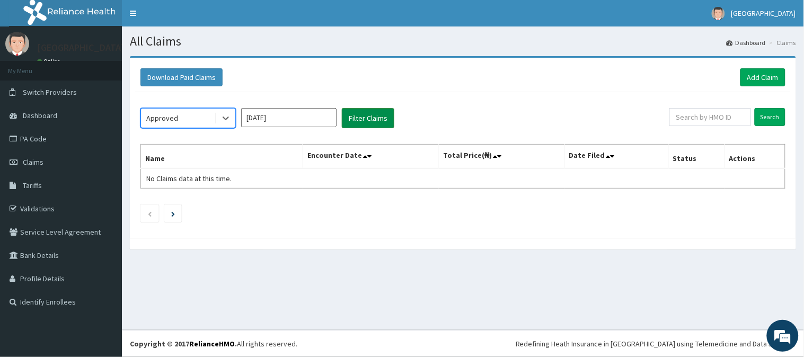
click at [377, 119] on button "Filter Claims" at bounding box center [368, 118] width 52 height 20
